Goal: Information Seeking & Learning: Learn about a topic

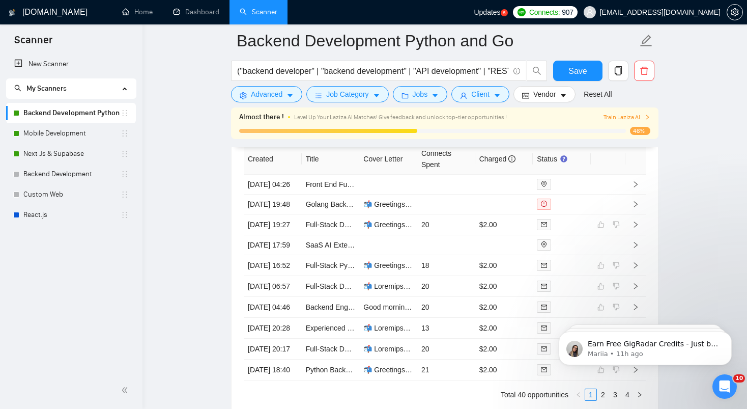
scroll to position [2639, 0]
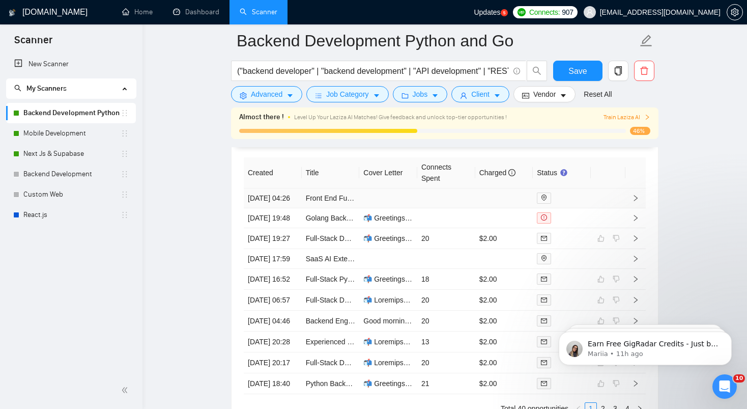
click at [417, 202] on td at bounding box center [446, 198] width 58 height 20
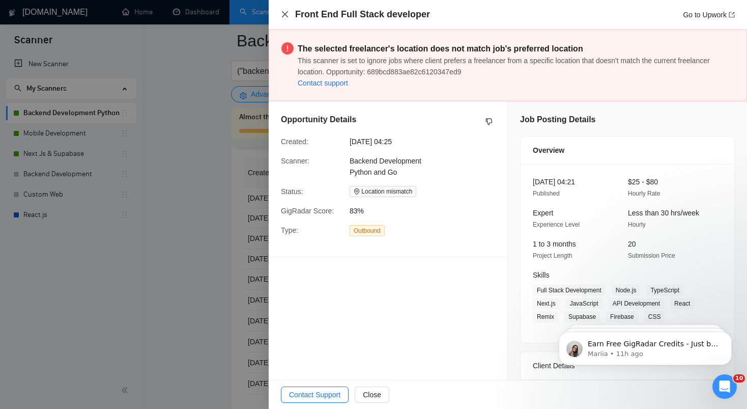
click at [285, 12] on icon "close" at bounding box center [285, 14] width 8 height 8
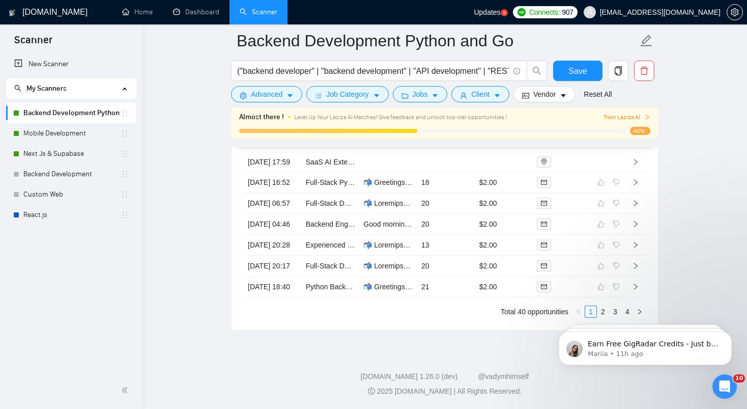
scroll to position [2764, 0]
